Goal: Use online tool/utility: Utilize a website feature to perform a specific function

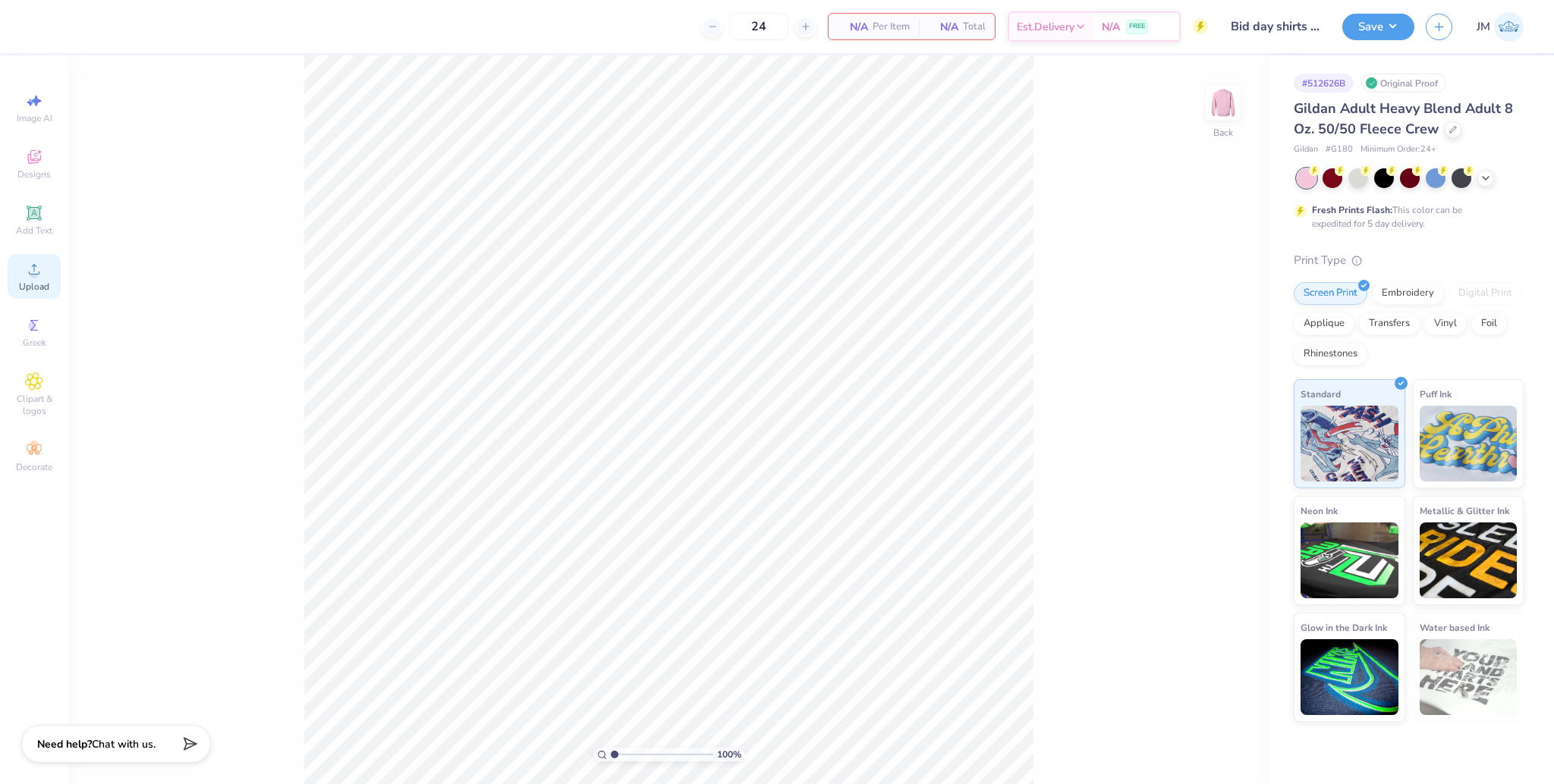
click at [42, 277] on icon at bounding box center [34, 268] width 18 height 18
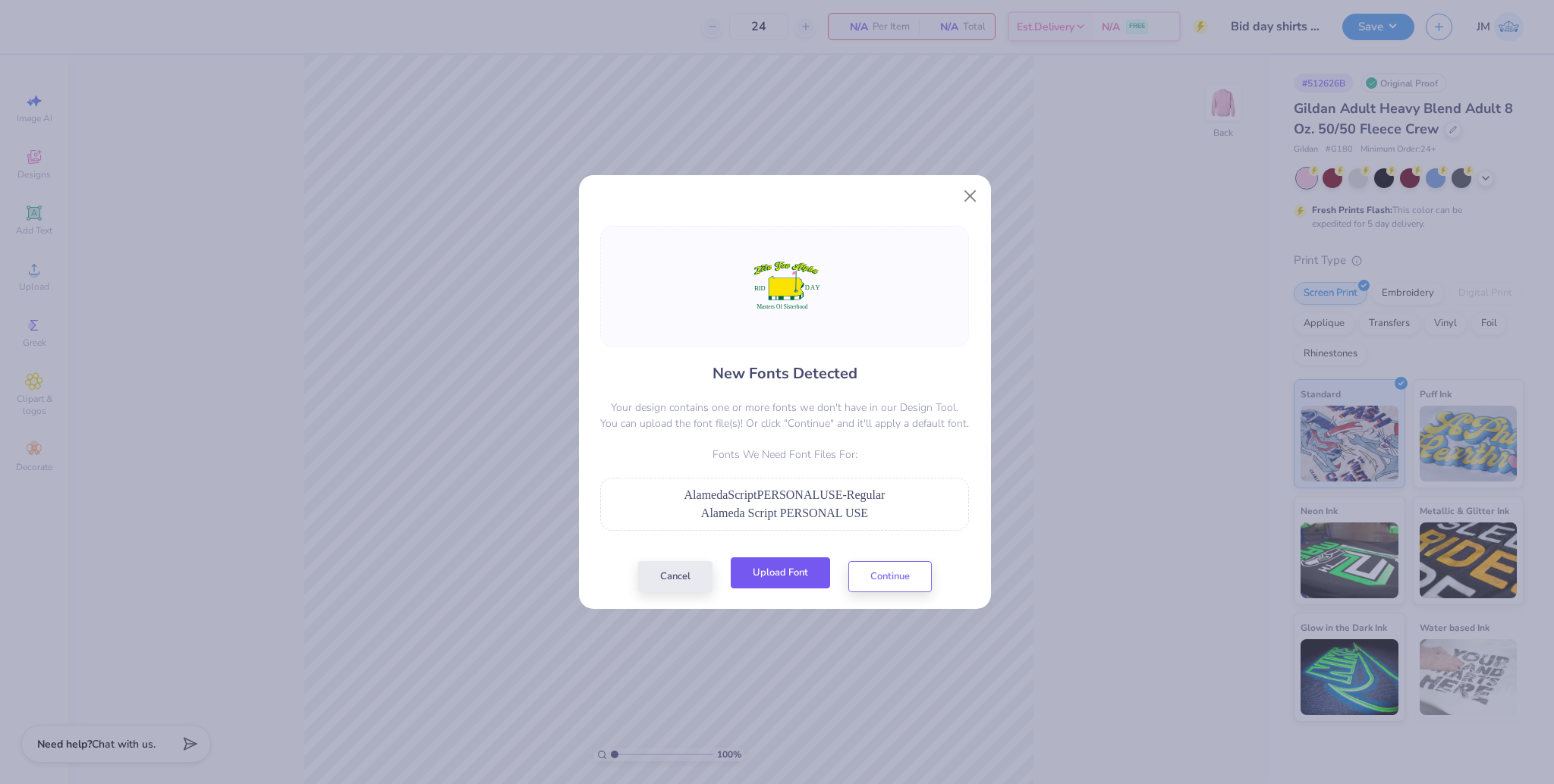
click at [792, 571] on button "Upload Font" at bounding box center [781, 572] width 99 height 31
click at [784, 575] on button "Upload Font" at bounding box center [781, 572] width 99 height 31
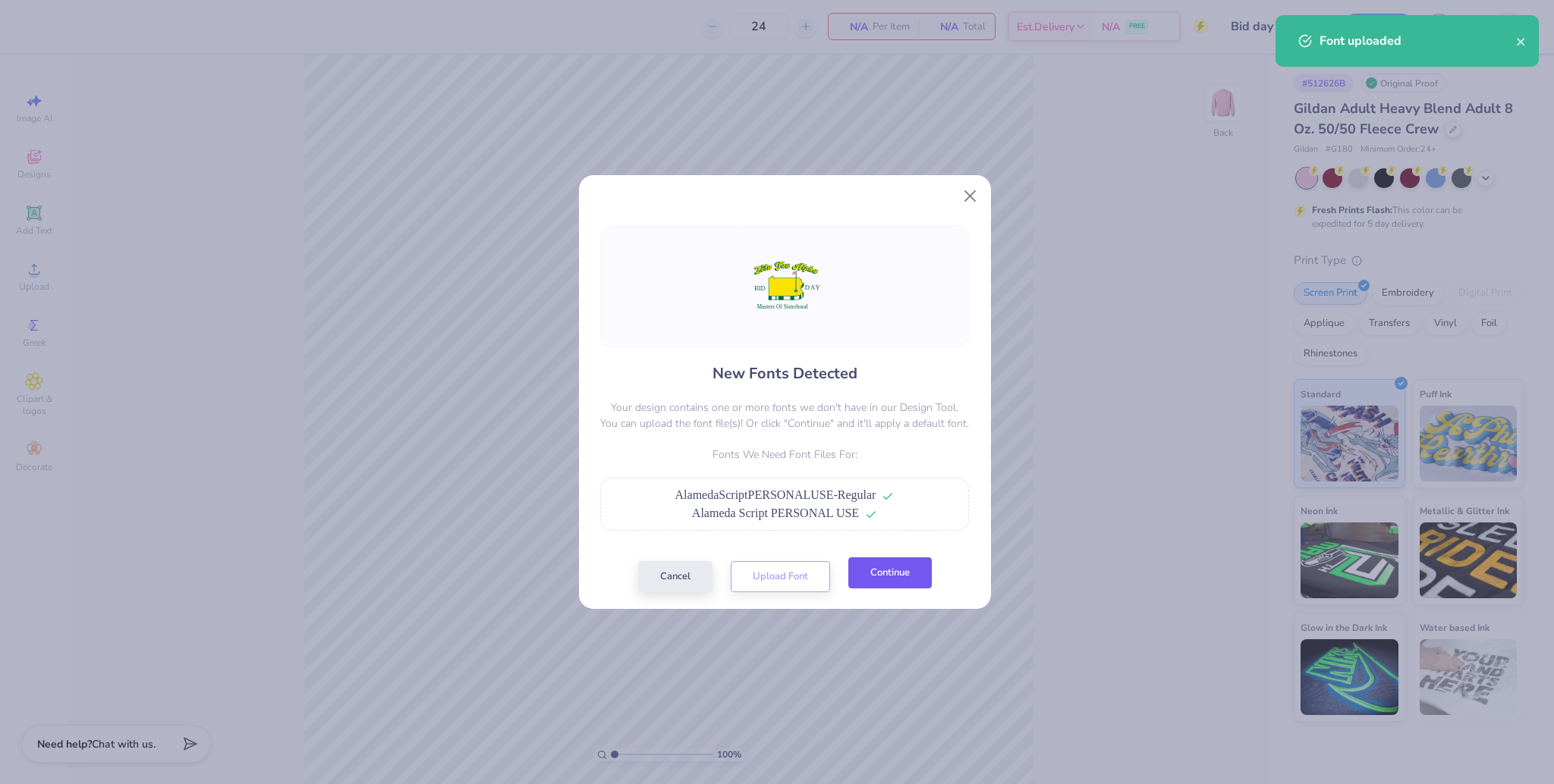
click at [868, 572] on button "Continue" at bounding box center [890, 572] width 83 height 31
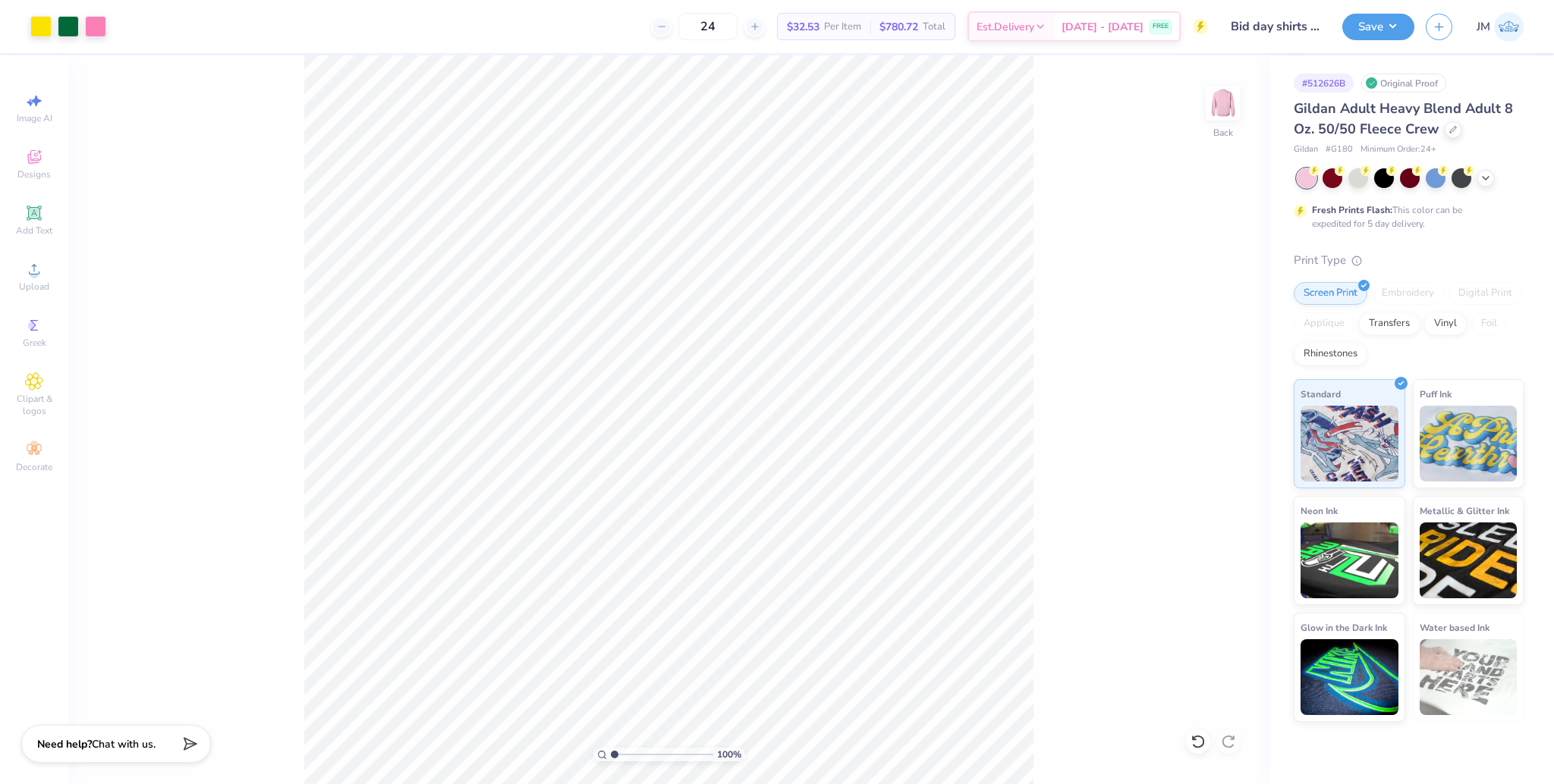
click at [293, 221] on div "100 % Back" at bounding box center [669, 420] width 1201 height 729
type input "9.38"
type input "6.96"
type input "6.06"
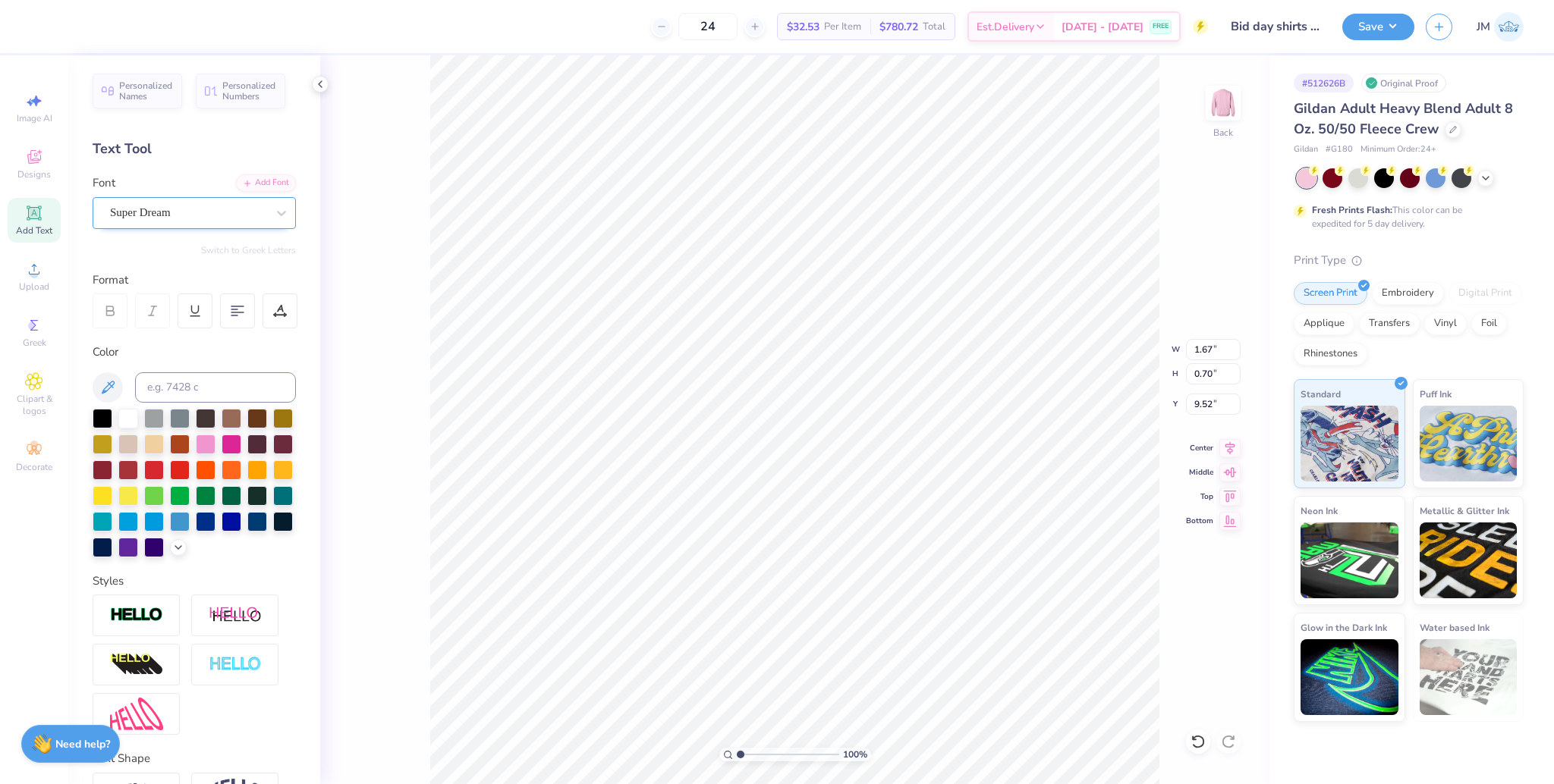
click at [149, 216] on div "Super Dream" at bounding box center [188, 213] width 159 height 24
click at [189, 331] on span "[PERSON_NAME] Std Black" at bounding box center [180, 332] width 135 height 16
type input "[PERSON_NAME]"
type input "2.28"
type input "0.69"
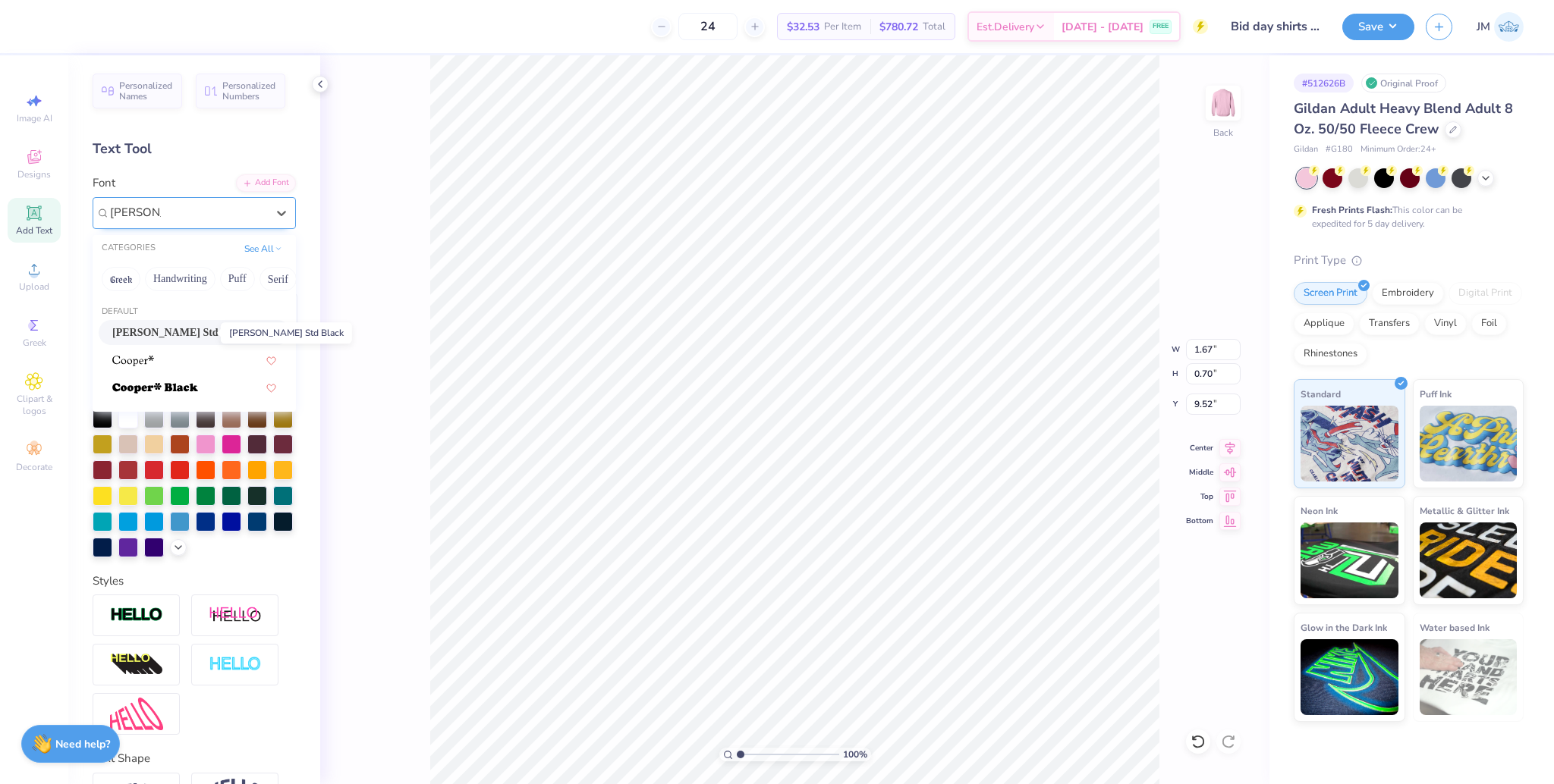
type input "9.59"
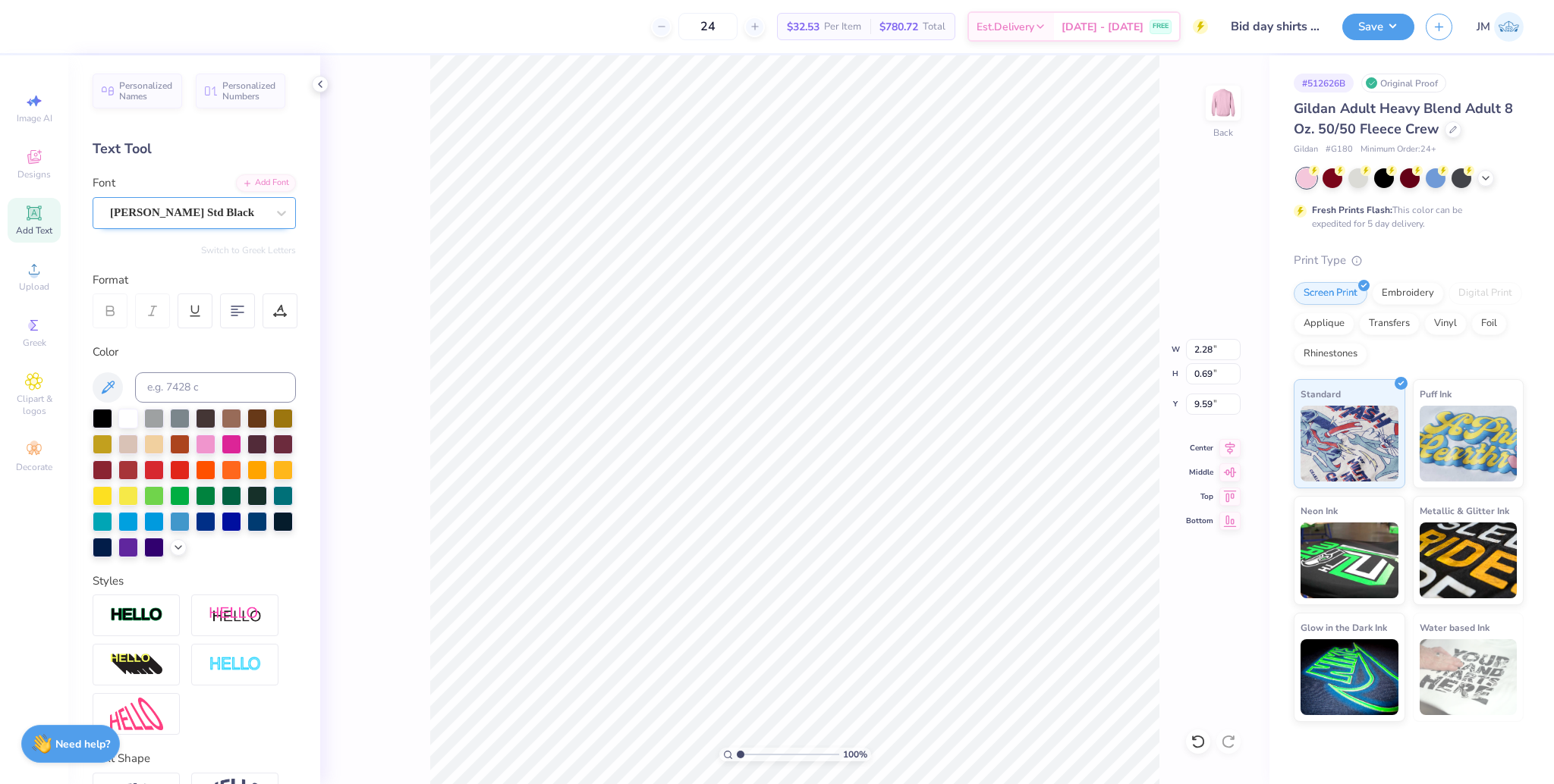
type input "1.52"
type input "9.61"
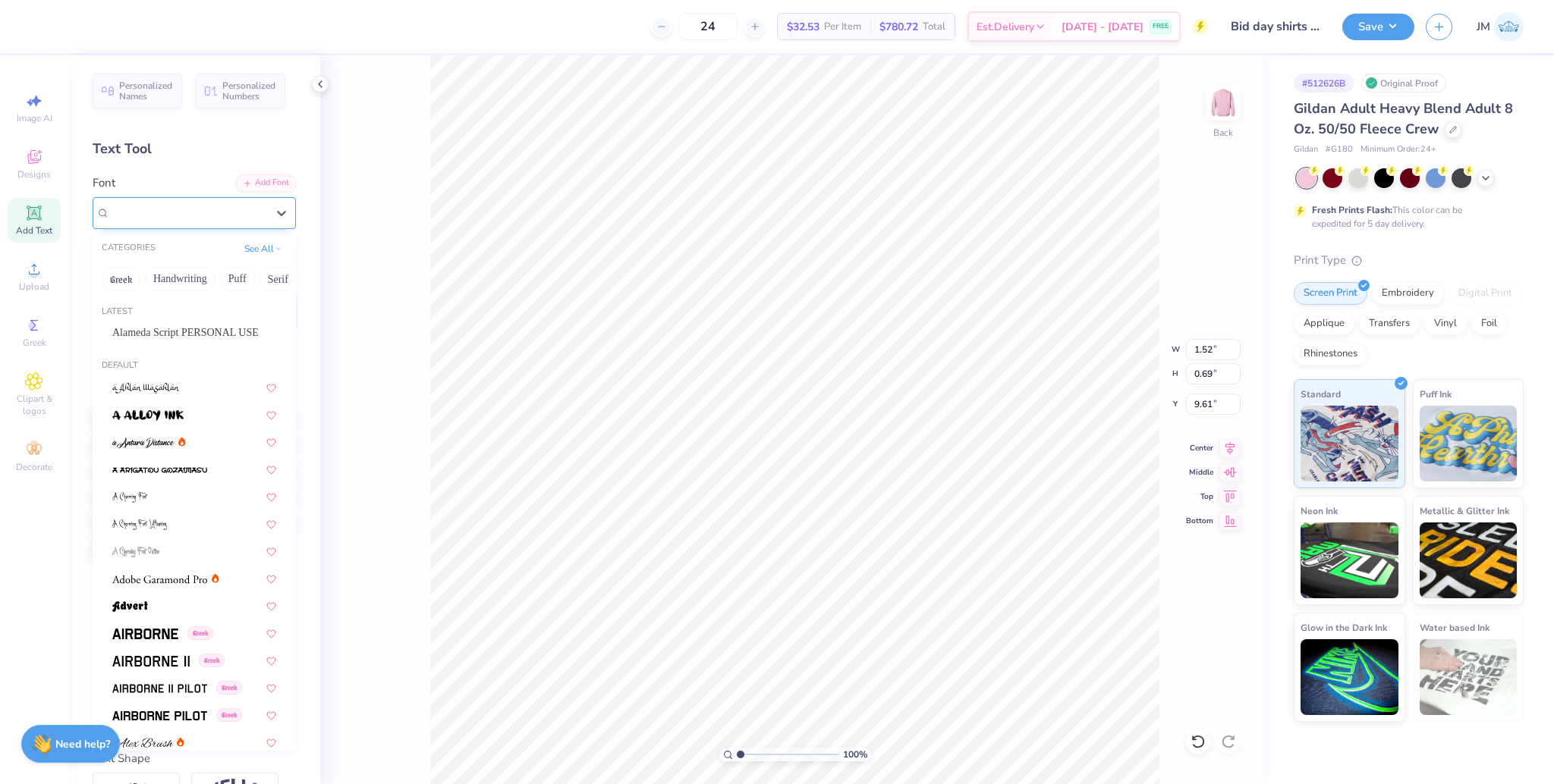
click at [153, 208] on div "Super Dream" at bounding box center [188, 213] width 159 height 24
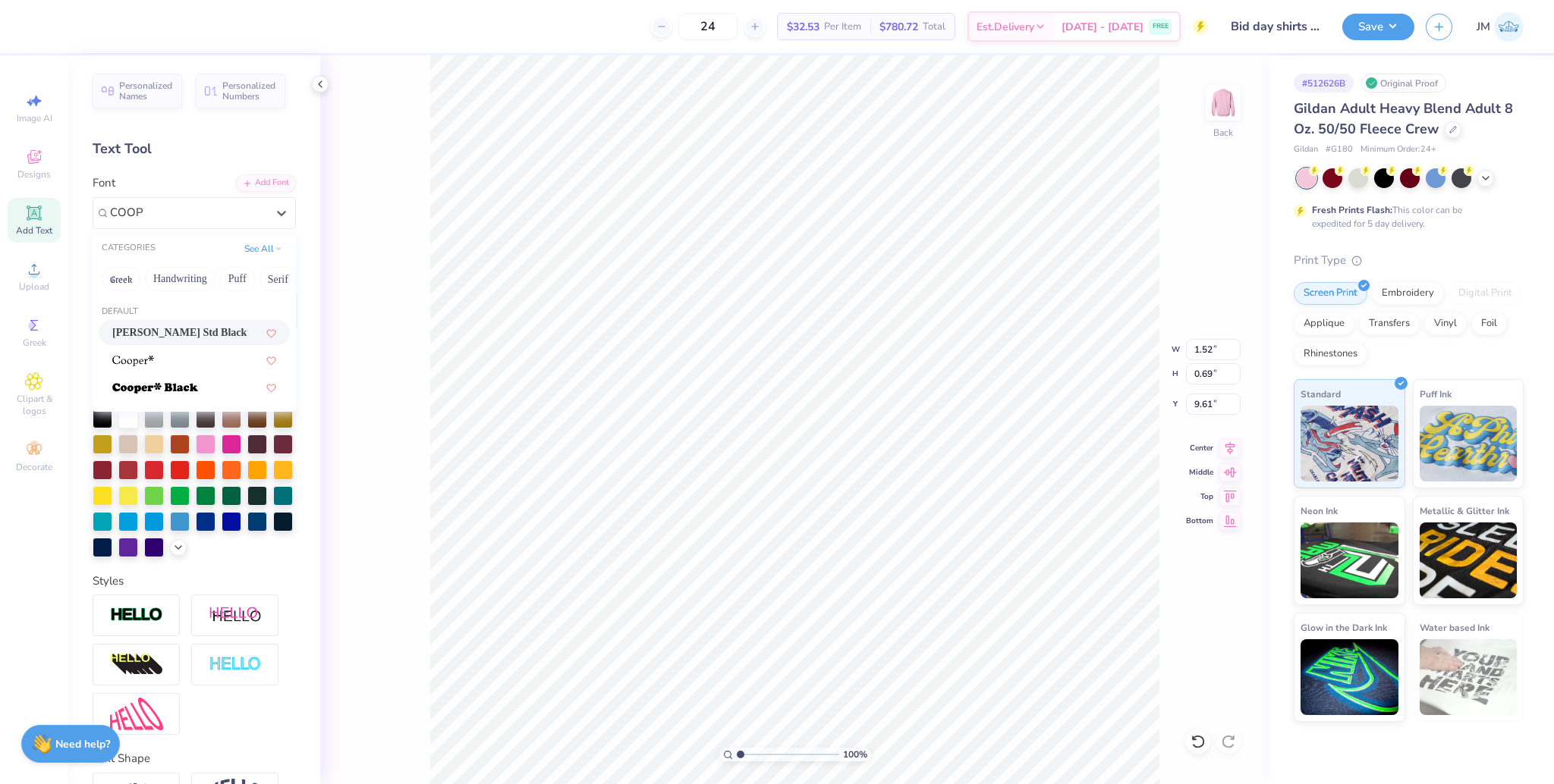
click at [205, 338] on span "[PERSON_NAME] Std Black" at bounding box center [180, 332] width 135 height 16
type input "COOP"
type input "1.90"
type input "9.67"
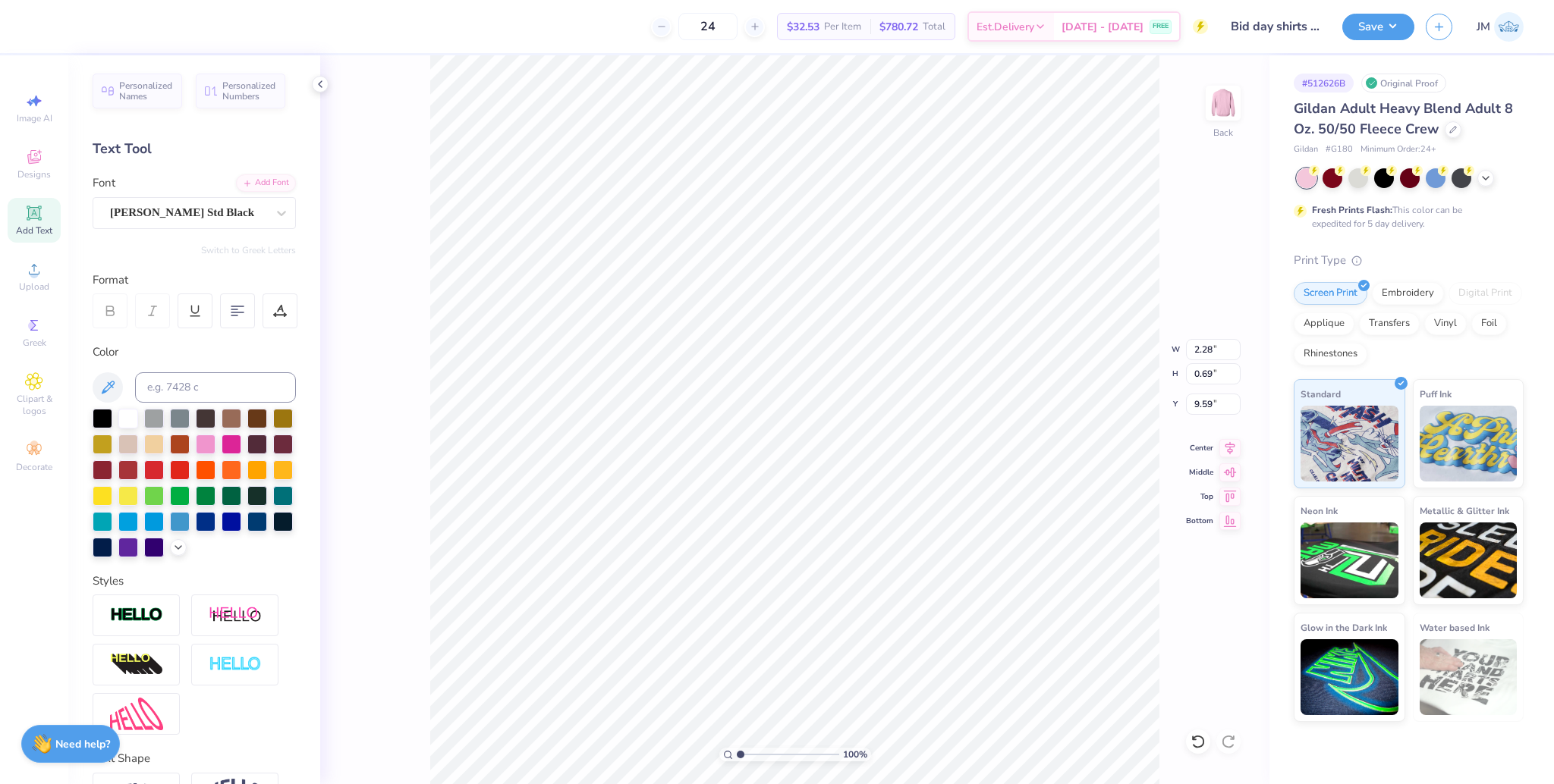
type input "9.67"
drag, startPoint x: 742, startPoint y: 752, endPoint x: 756, endPoint y: 749, distance: 14.3
type input "2.55"
click at [756, 749] on input "range" at bounding box center [788, 754] width 102 height 13
type input "5.97"
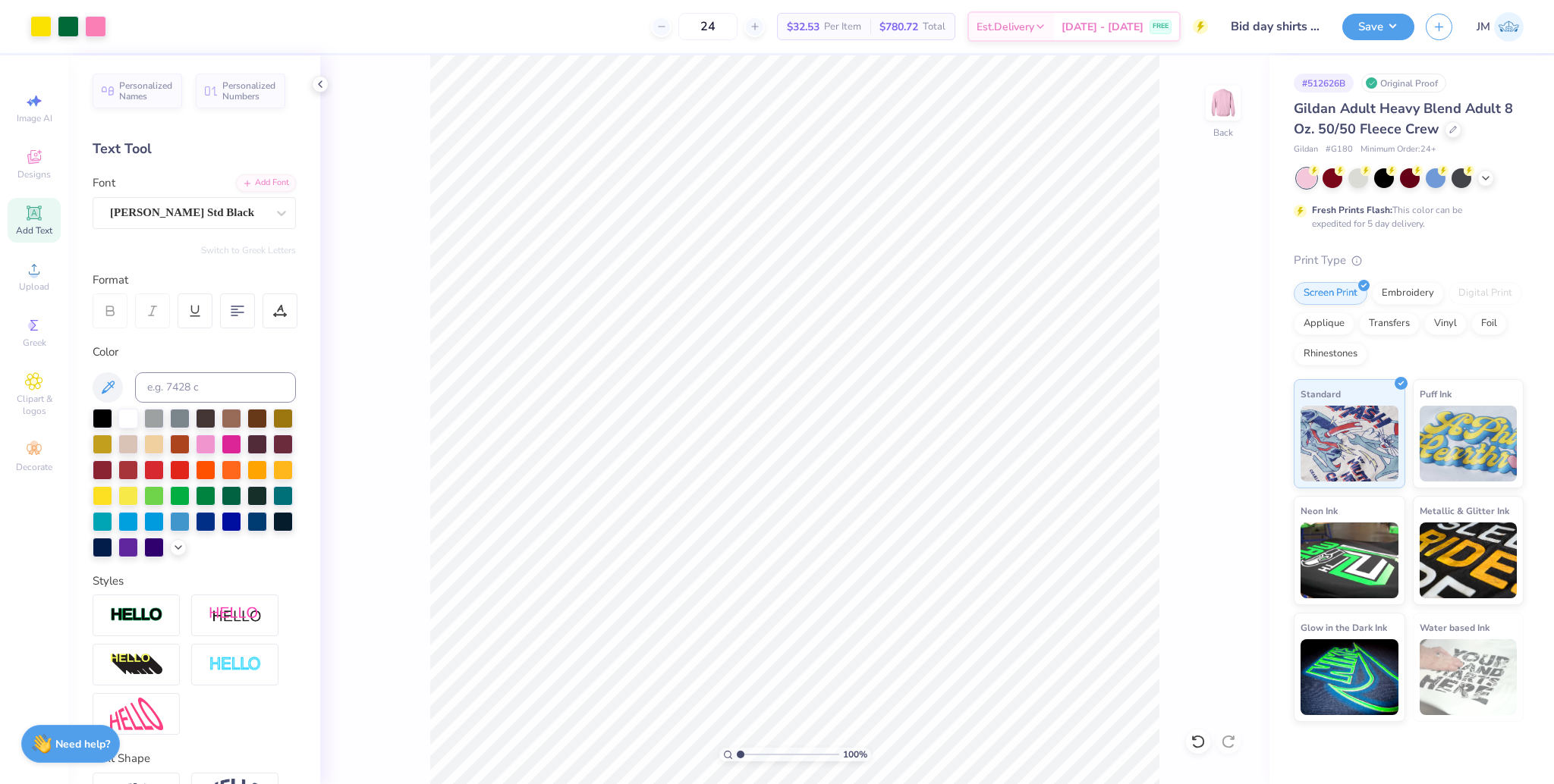
drag, startPoint x: 739, startPoint y: 756, endPoint x: 724, endPoint y: 744, distance: 19.2
click at [736, 748] on input "range" at bounding box center [788, 754] width 102 height 13
drag, startPoint x: 743, startPoint y: 756, endPoint x: 758, endPoint y: 749, distance: 16.6
type input "2.71"
click at [757, 750] on input "range" at bounding box center [788, 754] width 102 height 13
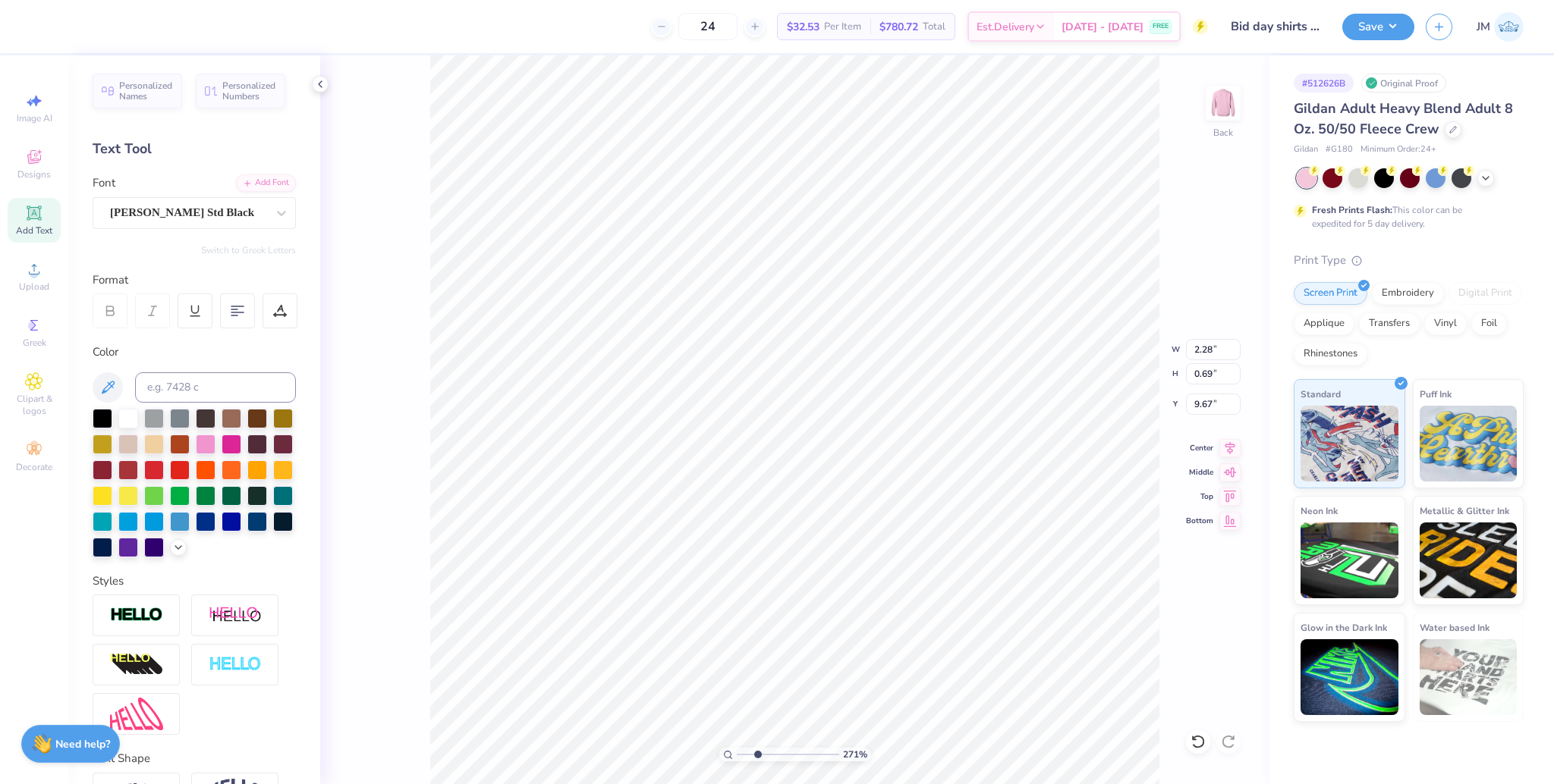
type input "9.60"
type input "8.79"
type input "0.62"
type input "12.40"
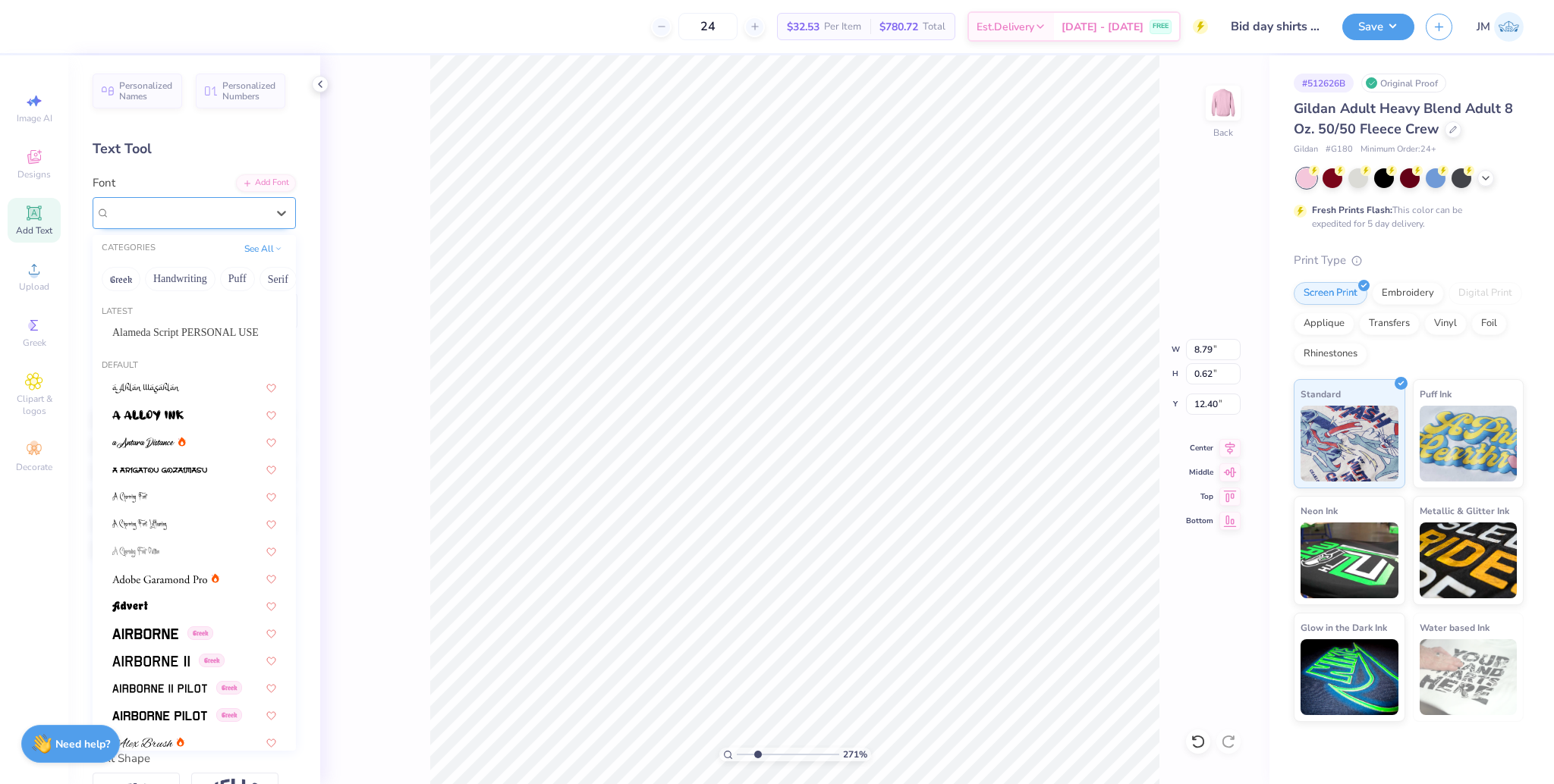
click at [176, 209] on div "Super Dream" at bounding box center [188, 213] width 159 height 24
click at [169, 322] on div "Alameda Script PERSONAL USE" at bounding box center [194, 333] width 191 height 25
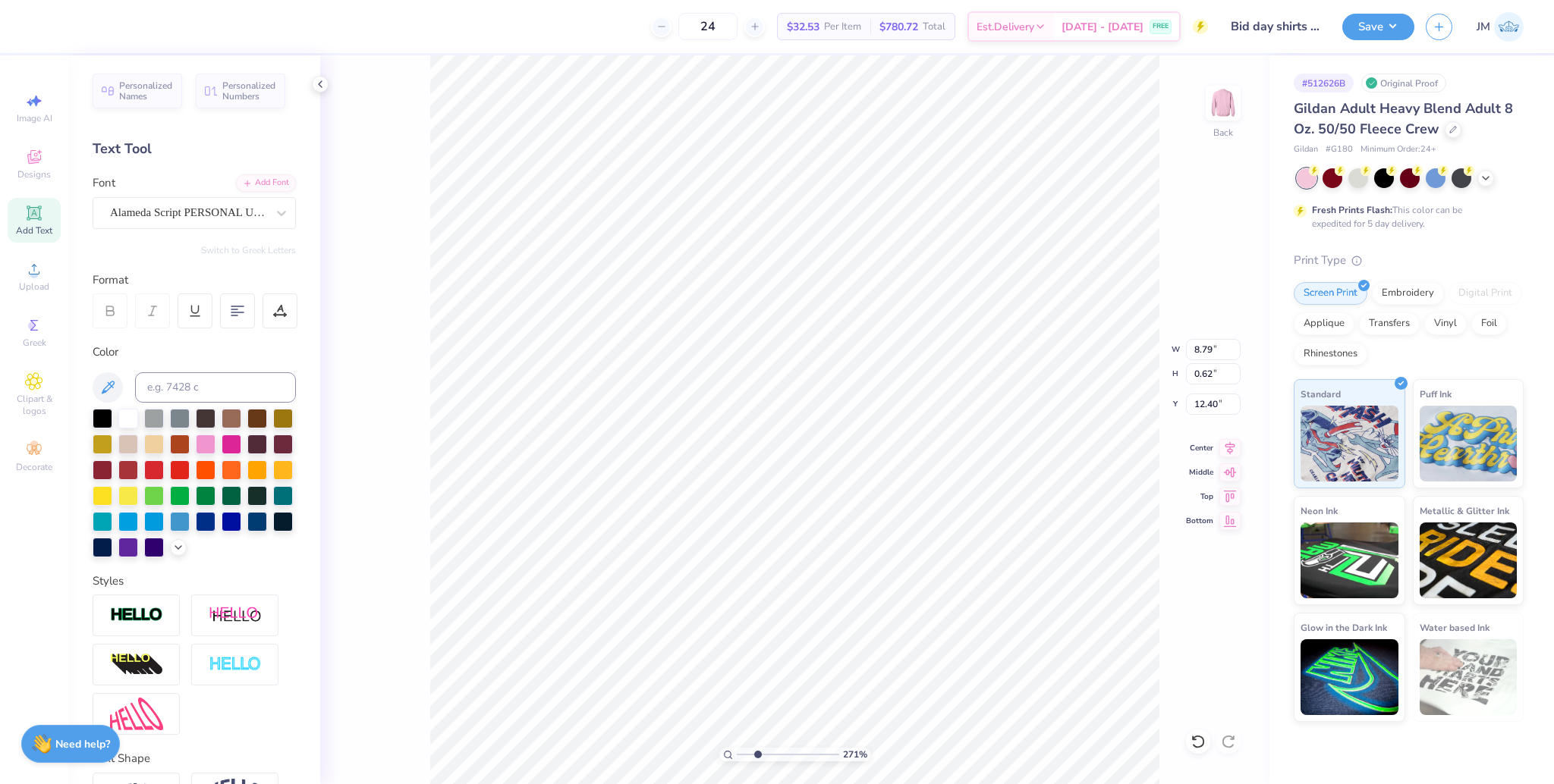
type input "8.78"
type input "1.06"
type input "12.23"
drag, startPoint x: 725, startPoint y: 747, endPoint x: 707, endPoint y: 738, distance: 20.1
type input "1"
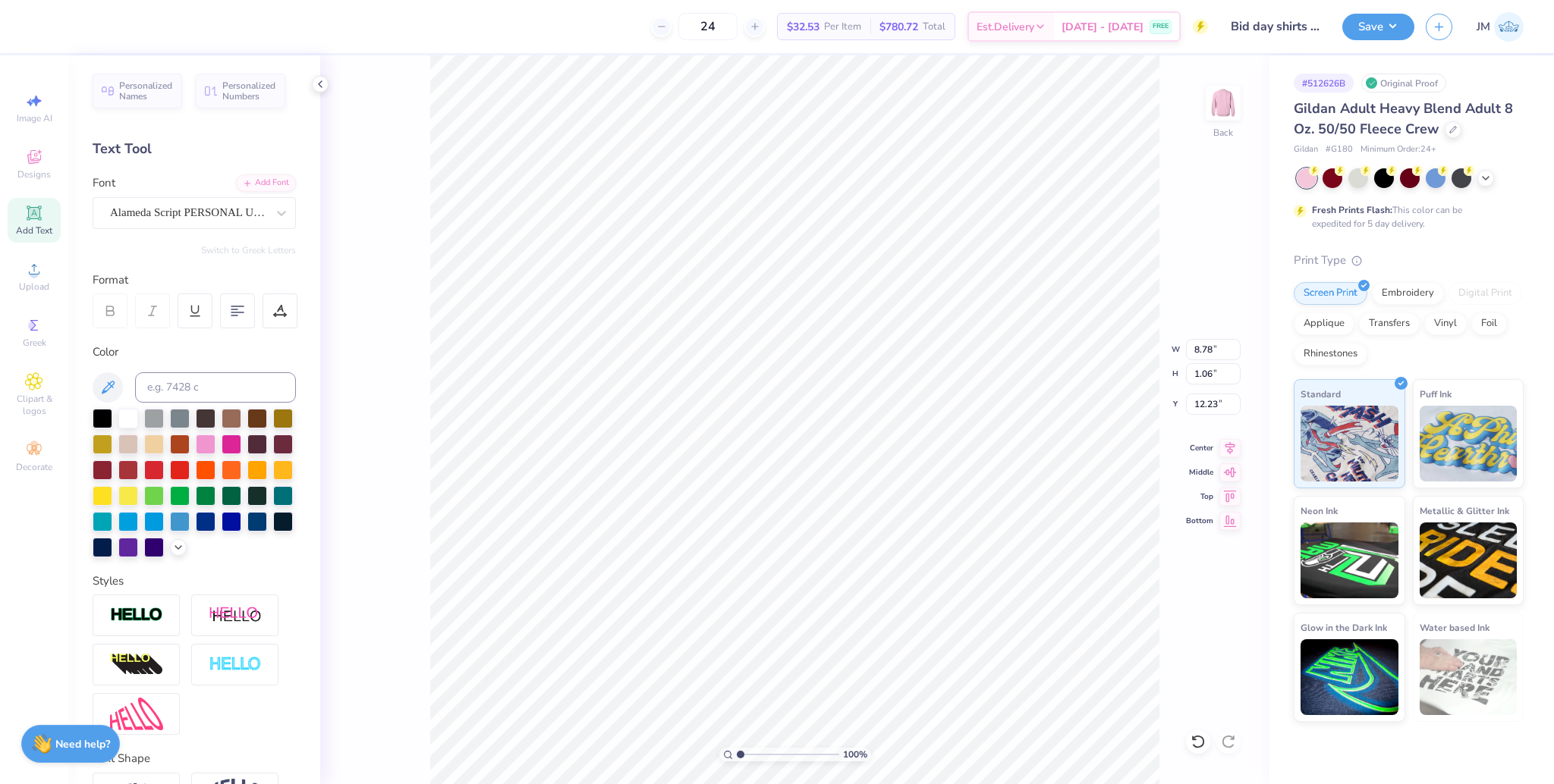
click at [736, 748] on input "range" at bounding box center [788, 754] width 102 height 13
type input "12.27"
drag, startPoint x: 740, startPoint y: 756, endPoint x: 749, endPoint y: 754, distance: 9.2
type input "1.91"
click at [749, 754] on input "range" at bounding box center [788, 754] width 102 height 13
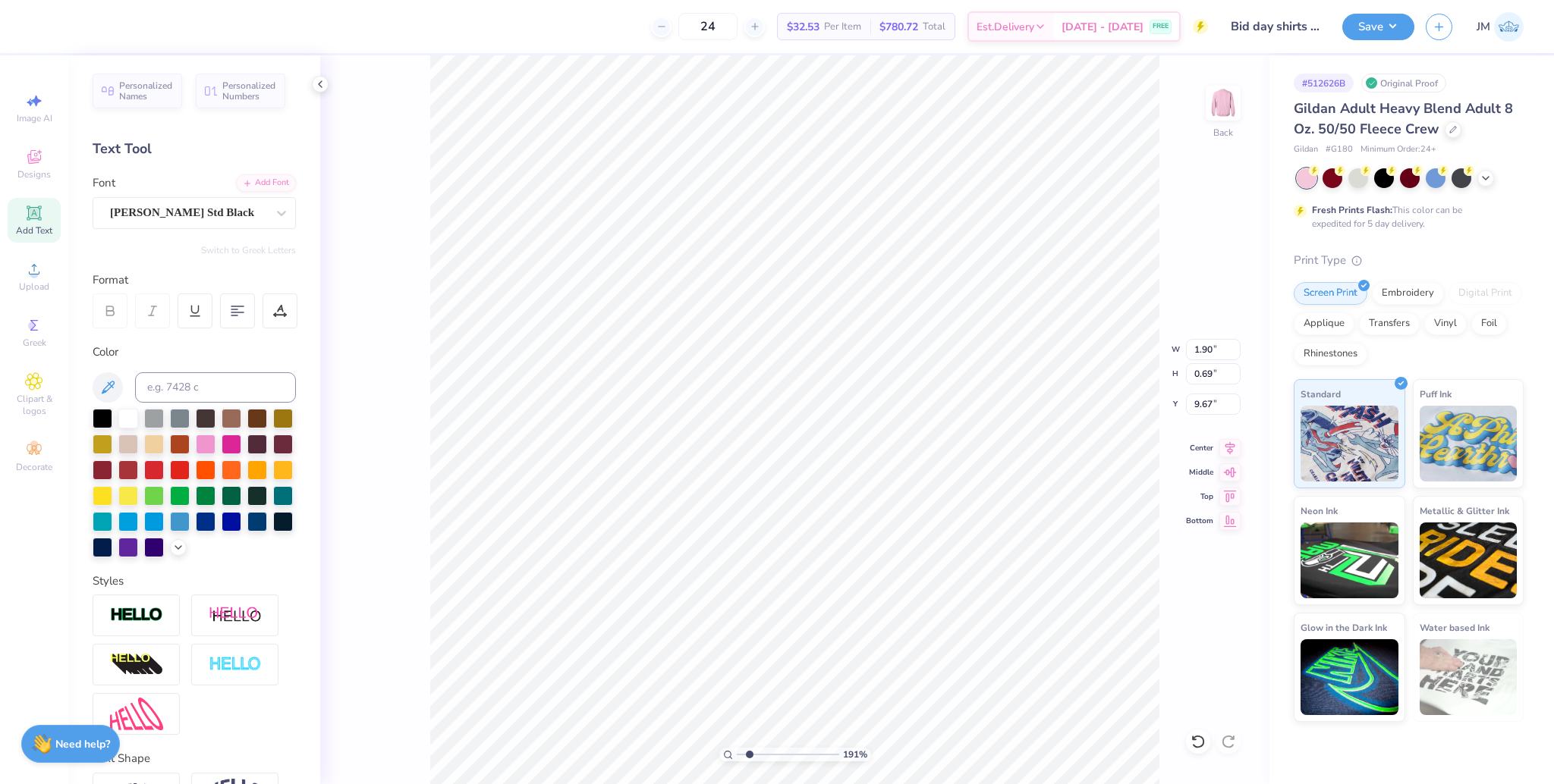
type input "9.61"
drag, startPoint x: 714, startPoint y: 741, endPoint x: 698, endPoint y: 730, distance: 19.4
type input "1"
click at [736, 748] on input "range" at bounding box center [788, 754] width 102 height 13
click at [889, 616] on li "Group" at bounding box center [894, 618] width 119 height 30
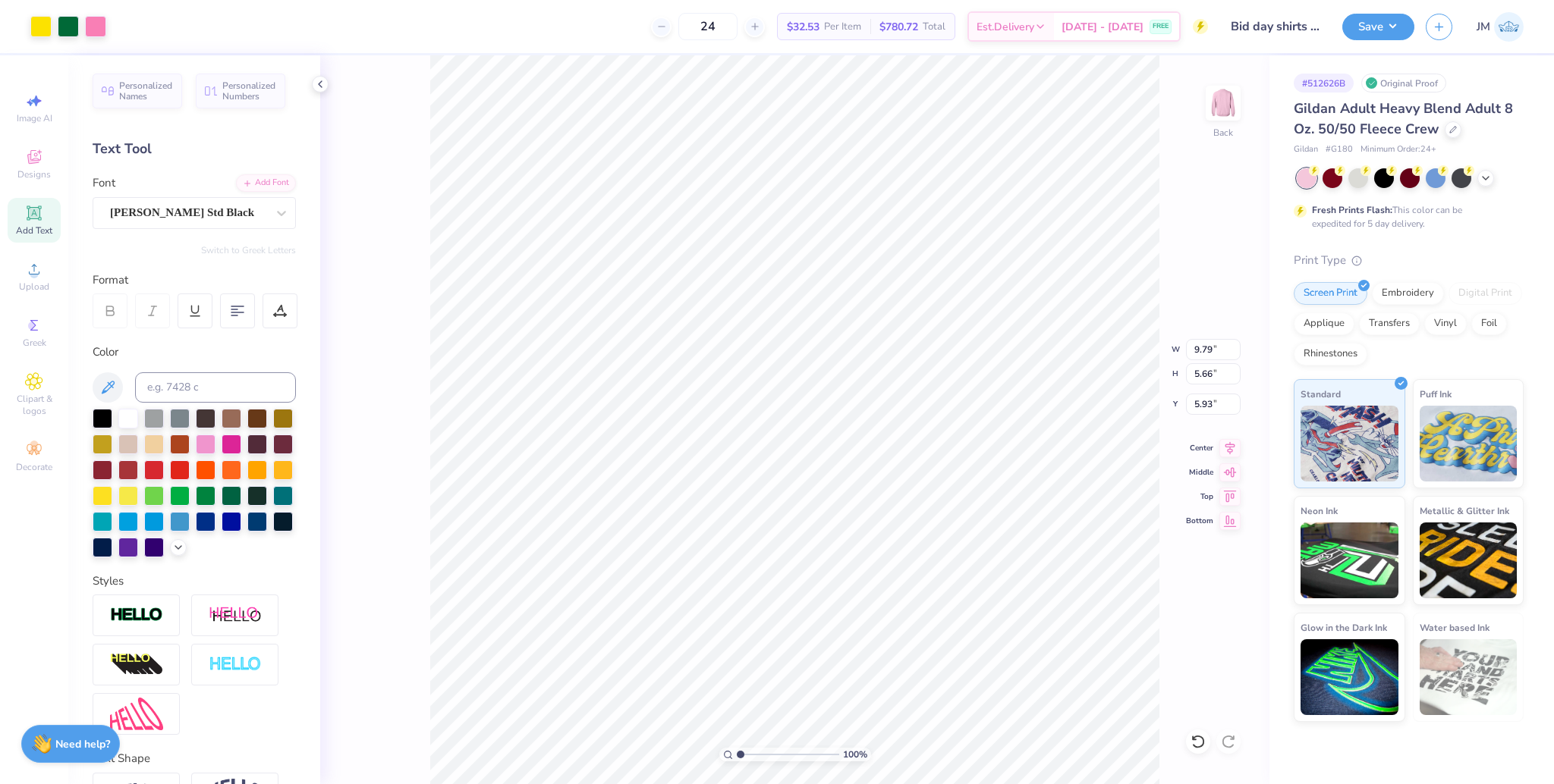
type input "5.93"
click at [1229, 446] on icon at bounding box center [1229, 446] width 21 height 18
type input "8.78"
type input "1.06"
type input "12.27"
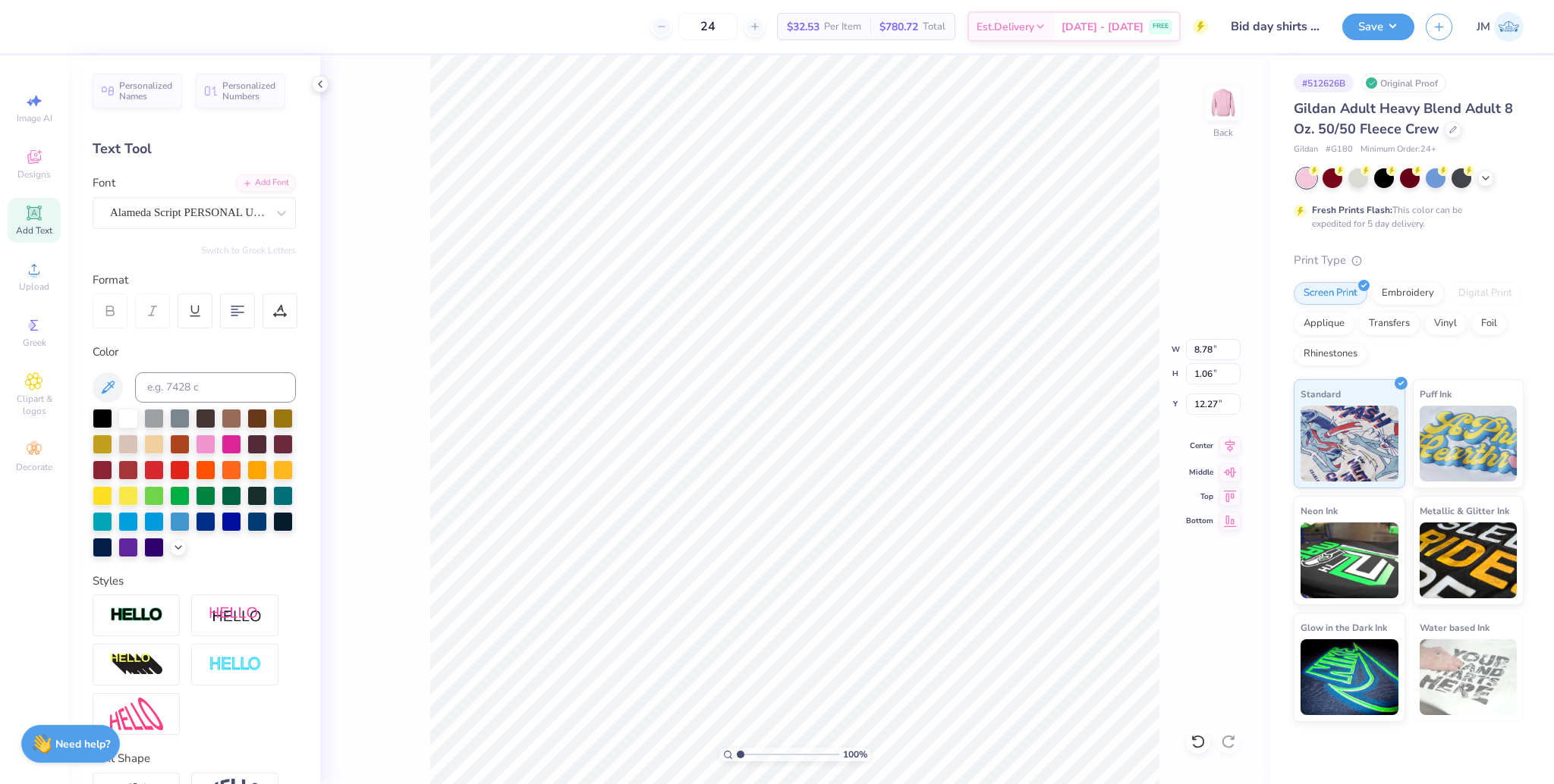
click at [1236, 449] on icon at bounding box center [1229, 446] width 21 height 18
click at [859, 619] on li "Group" at bounding box center [874, 618] width 119 height 30
click at [1196, 346] on input "9.79" at bounding box center [1213, 349] width 54 height 21
type input "12.00"
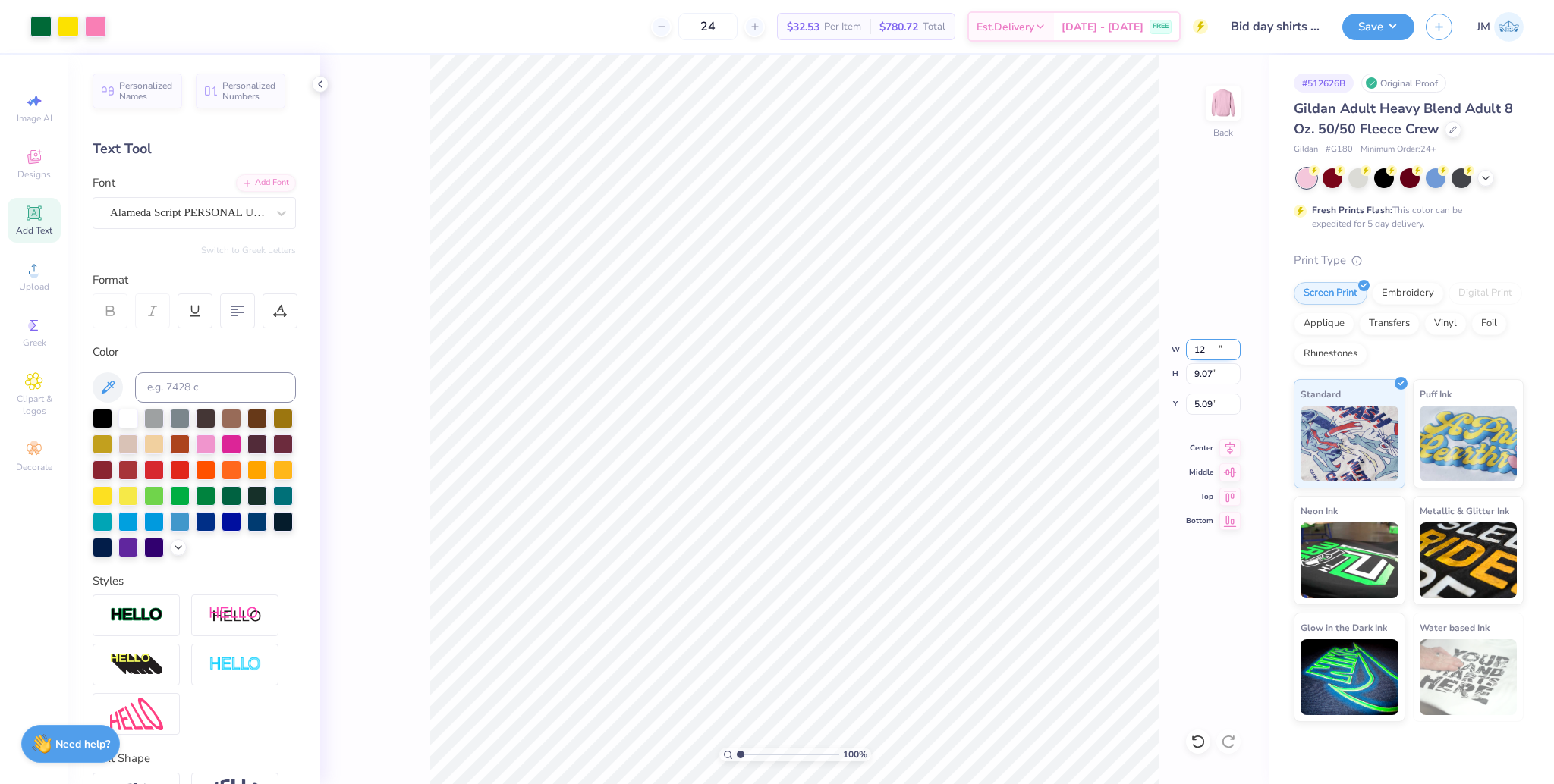
type input "9.07"
click at [1200, 405] on input "5.09" at bounding box center [1213, 404] width 54 height 21
type input "3.00"
click at [1403, 31] on button "Save" at bounding box center [1378, 24] width 72 height 27
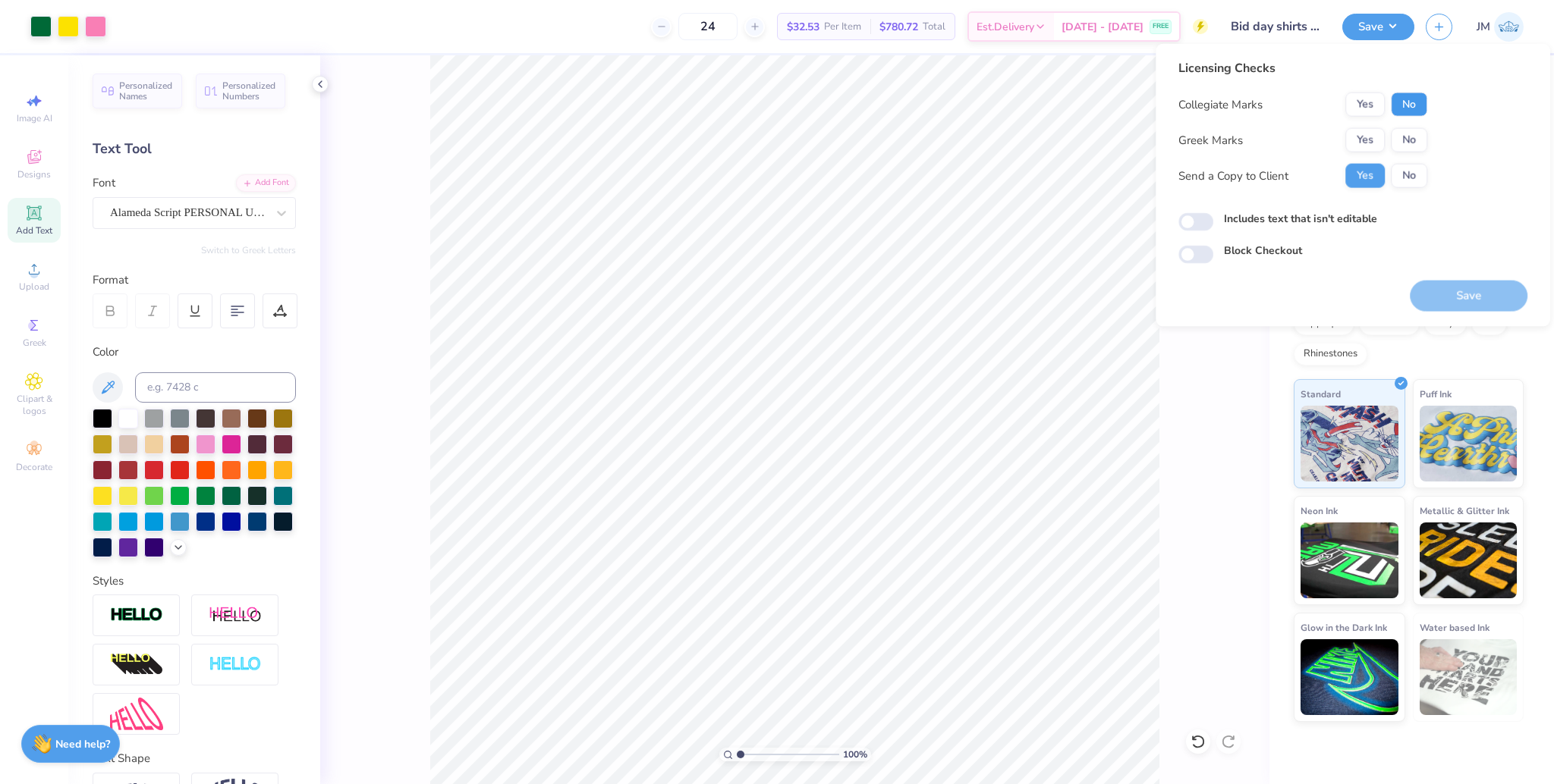
click at [1403, 102] on button "No" at bounding box center [1409, 105] width 36 height 24
click at [1360, 135] on button "Yes" at bounding box center [1365, 140] width 39 height 24
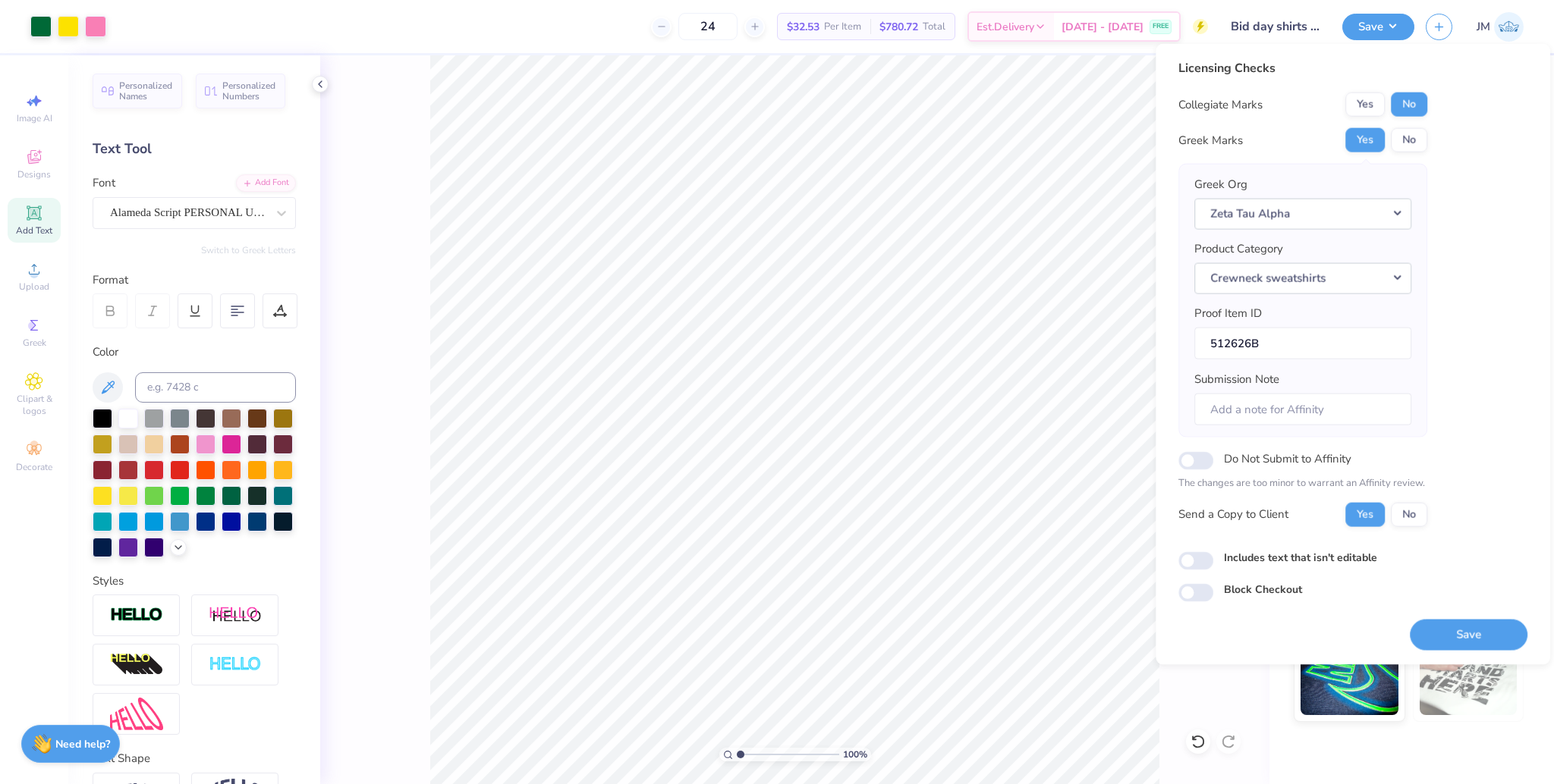
drag, startPoint x: 1466, startPoint y: 642, endPoint x: 1462, endPoint y: 633, distance: 9.8
click at [1466, 642] on button "Save" at bounding box center [1468, 634] width 117 height 31
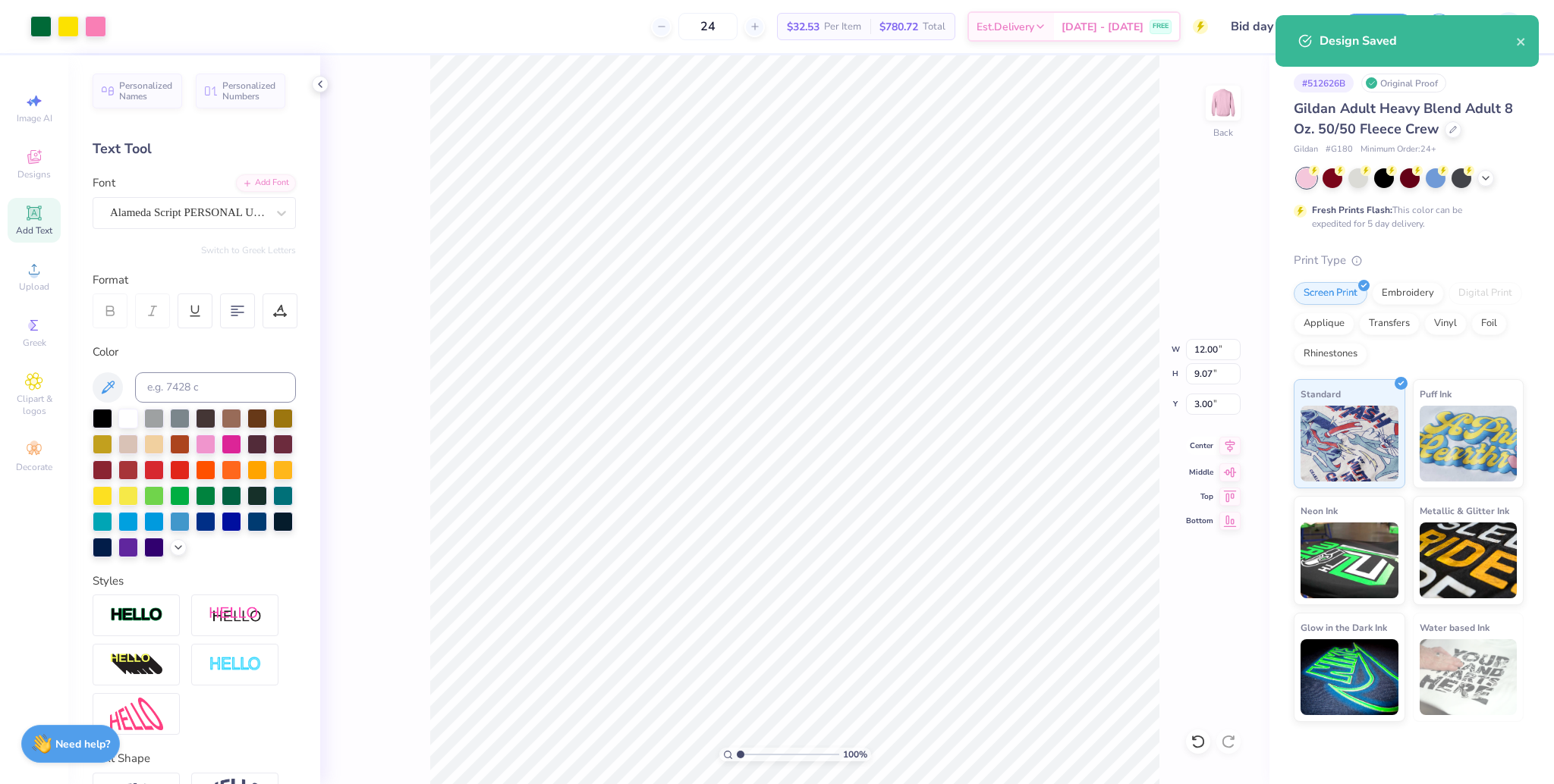
click at [1230, 450] on icon at bounding box center [1230, 446] width 10 height 13
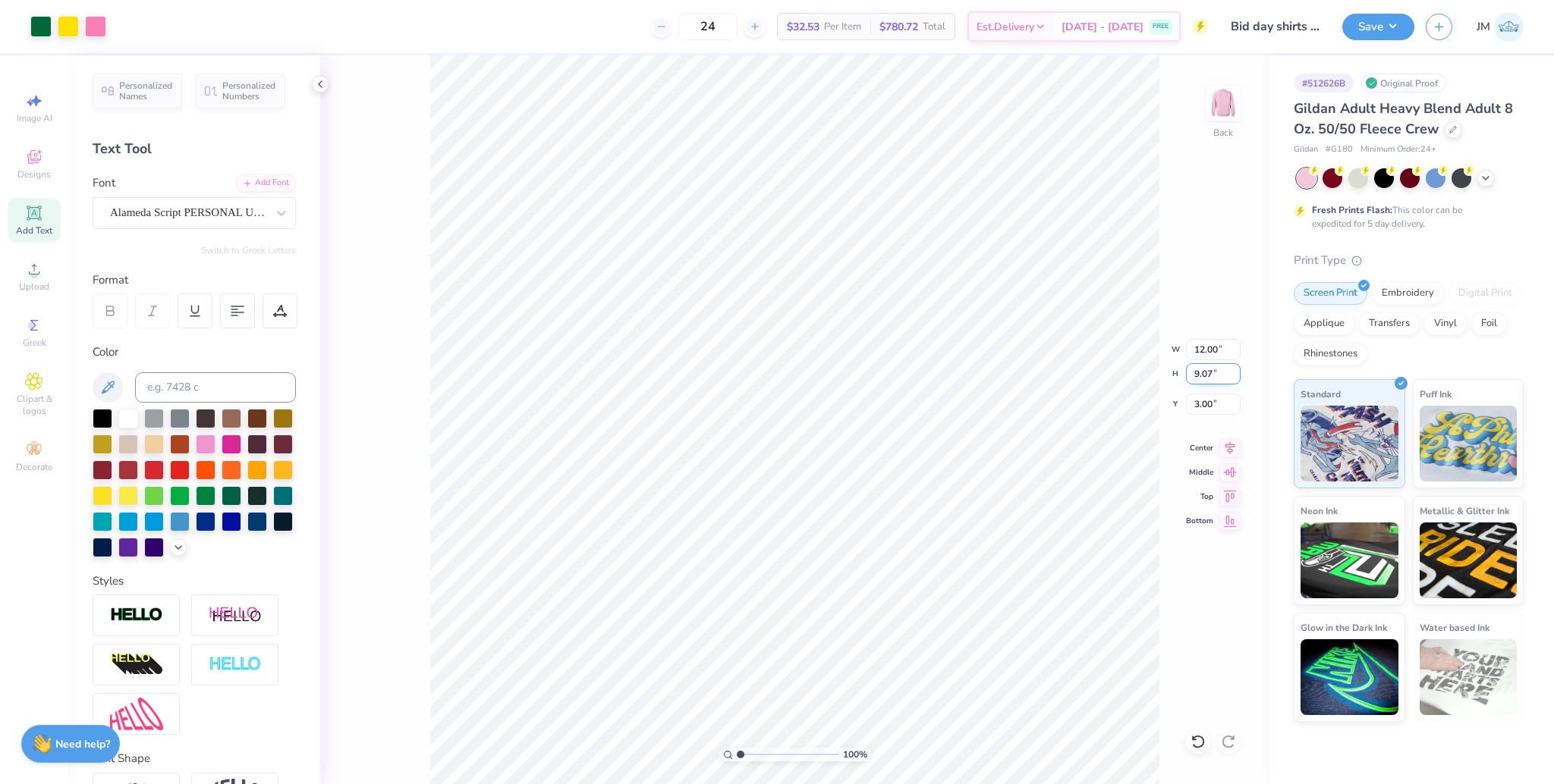
click at [1101, 359] on div "100 % Back W 12.00 12.00 " H 9.07 9.07 " Y 3.00 3.00 " Center Middle Top Bottom" at bounding box center [795, 420] width 949 height 729
